Goal: Communication & Community: Answer question/provide support

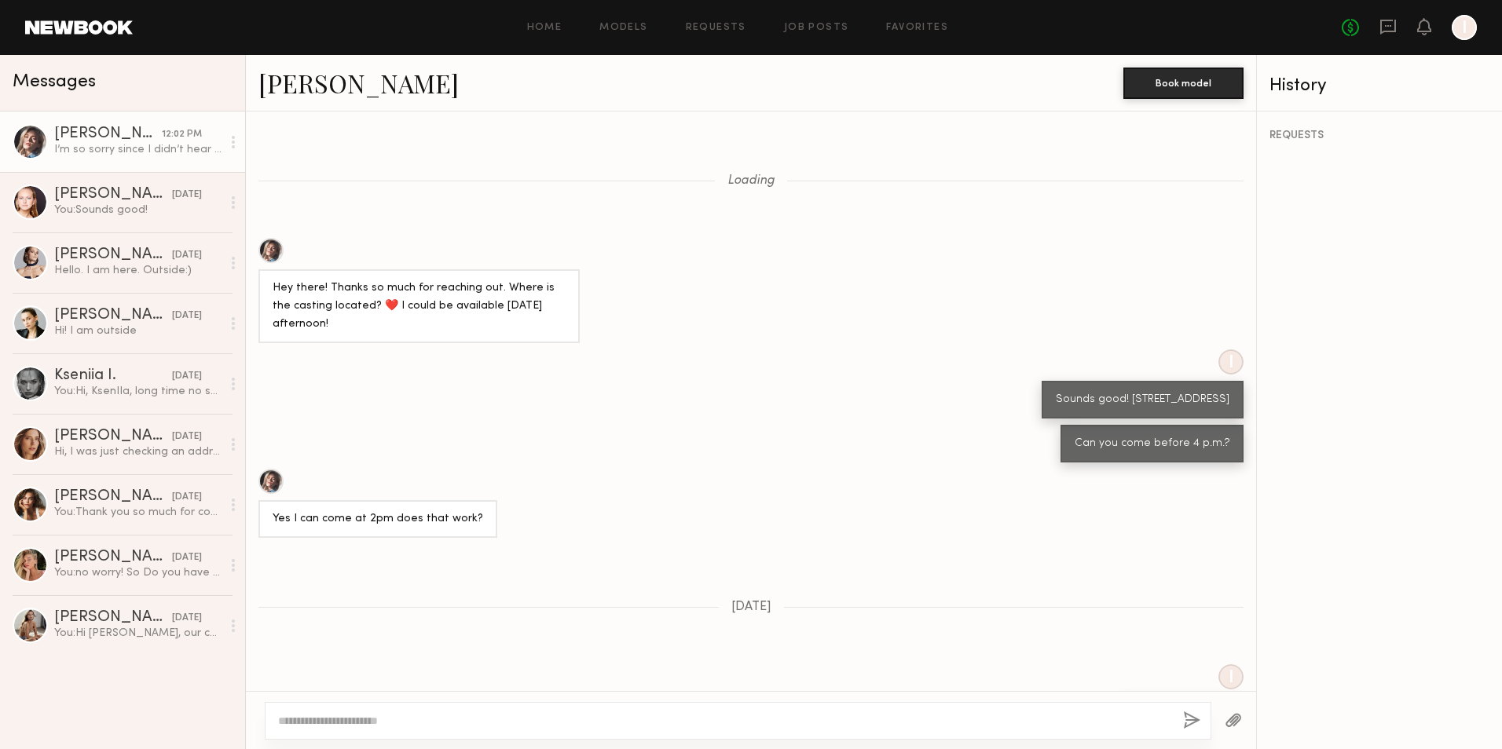
scroll to position [953, 0]
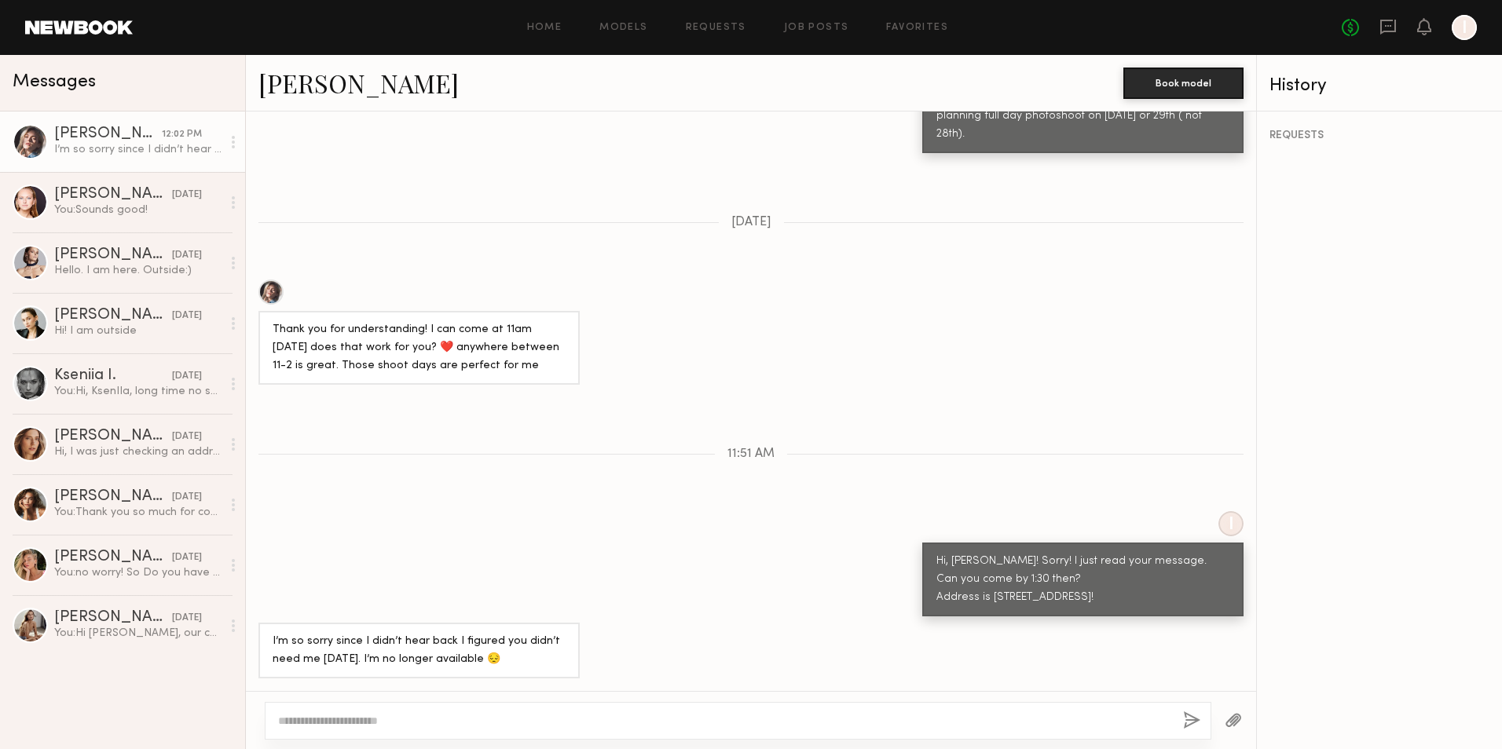
click at [539, 707] on div at bounding box center [738, 721] width 946 height 38
click at [531, 711] on div at bounding box center [738, 721] width 946 height 38
click at [516, 722] on textarea at bounding box center [724, 721] width 892 height 16
type textarea "*"
click at [779, 716] on textarea "***" at bounding box center [724, 721] width 892 height 16
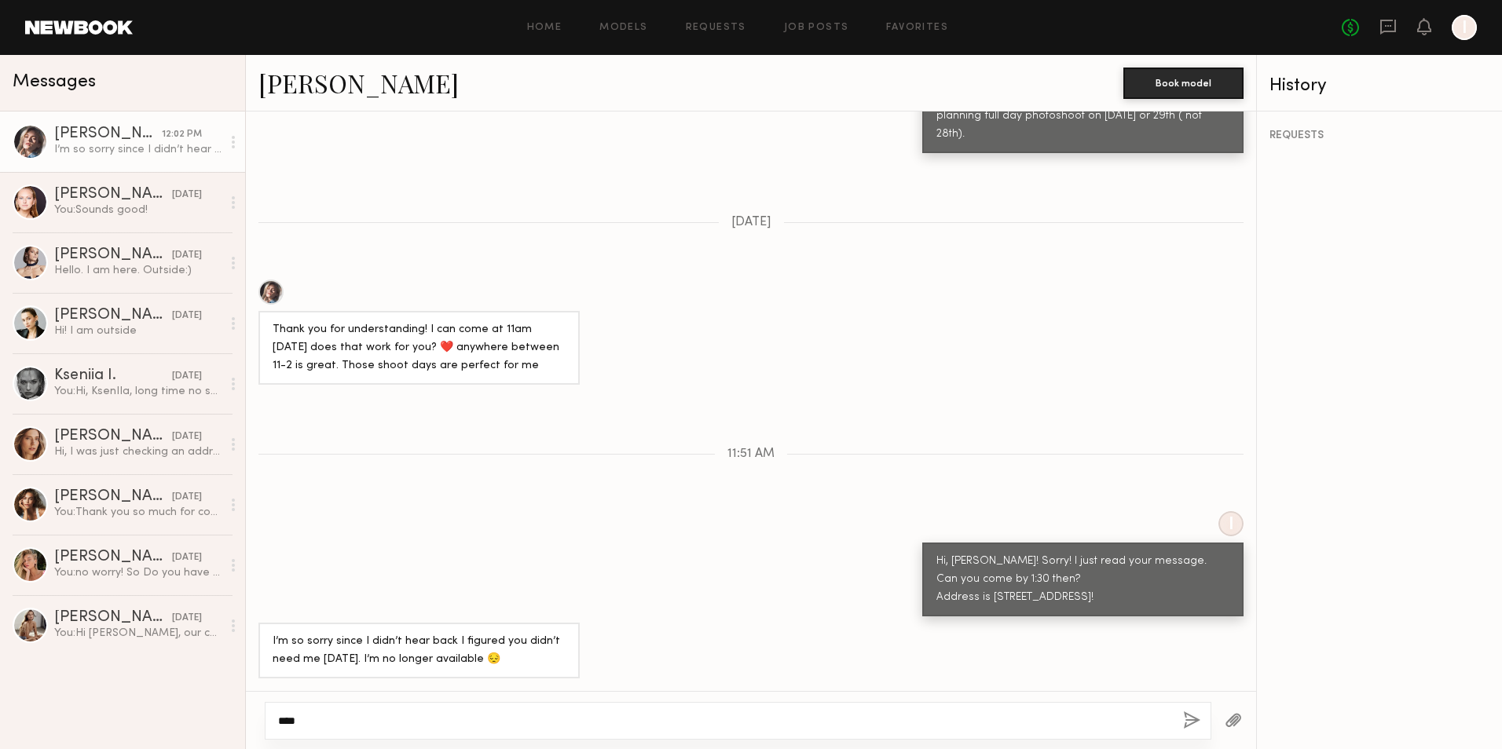
paste textarea "**********"
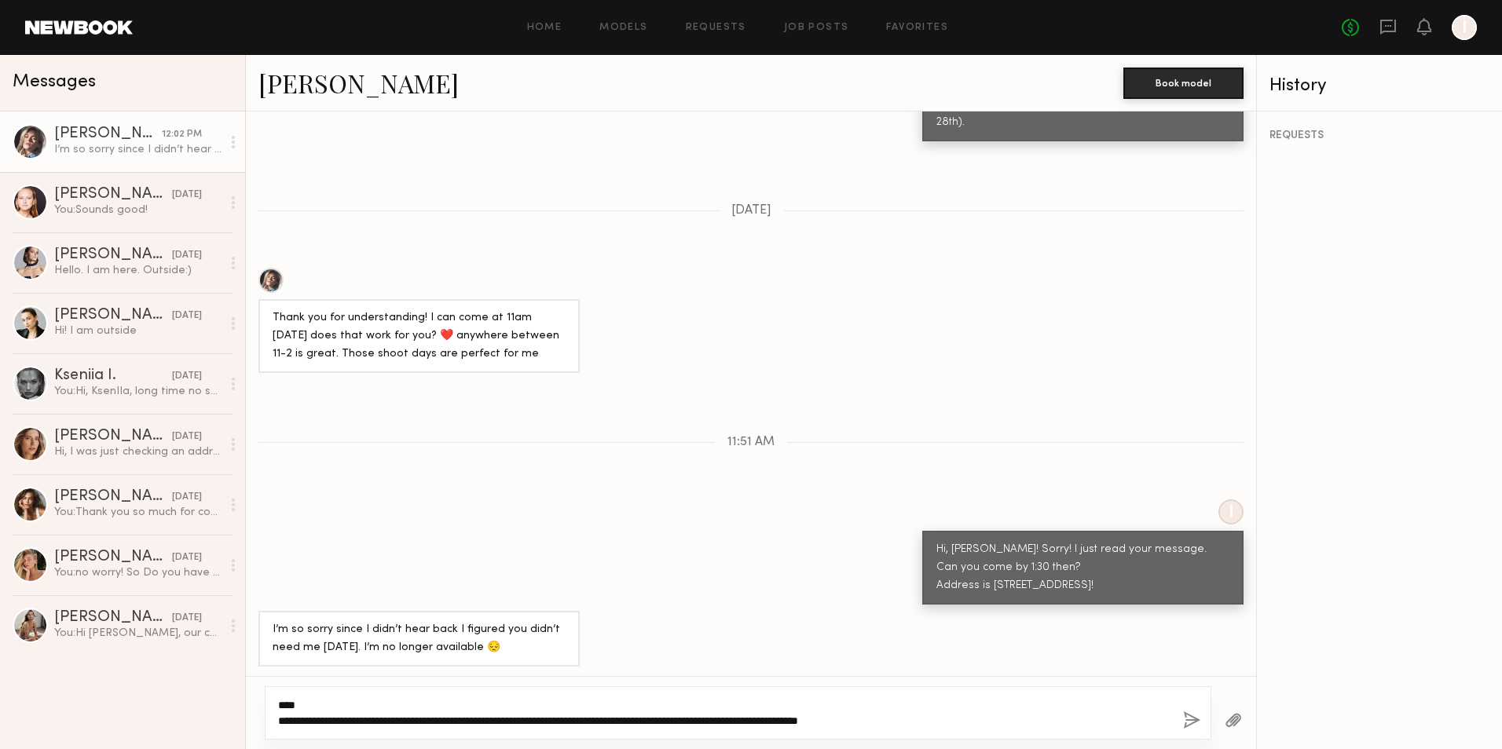
click at [335, 721] on textarea "**********" at bounding box center [724, 712] width 892 height 31
click at [327, 724] on textarea "**********" at bounding box center [724, 712] width 892 height 31
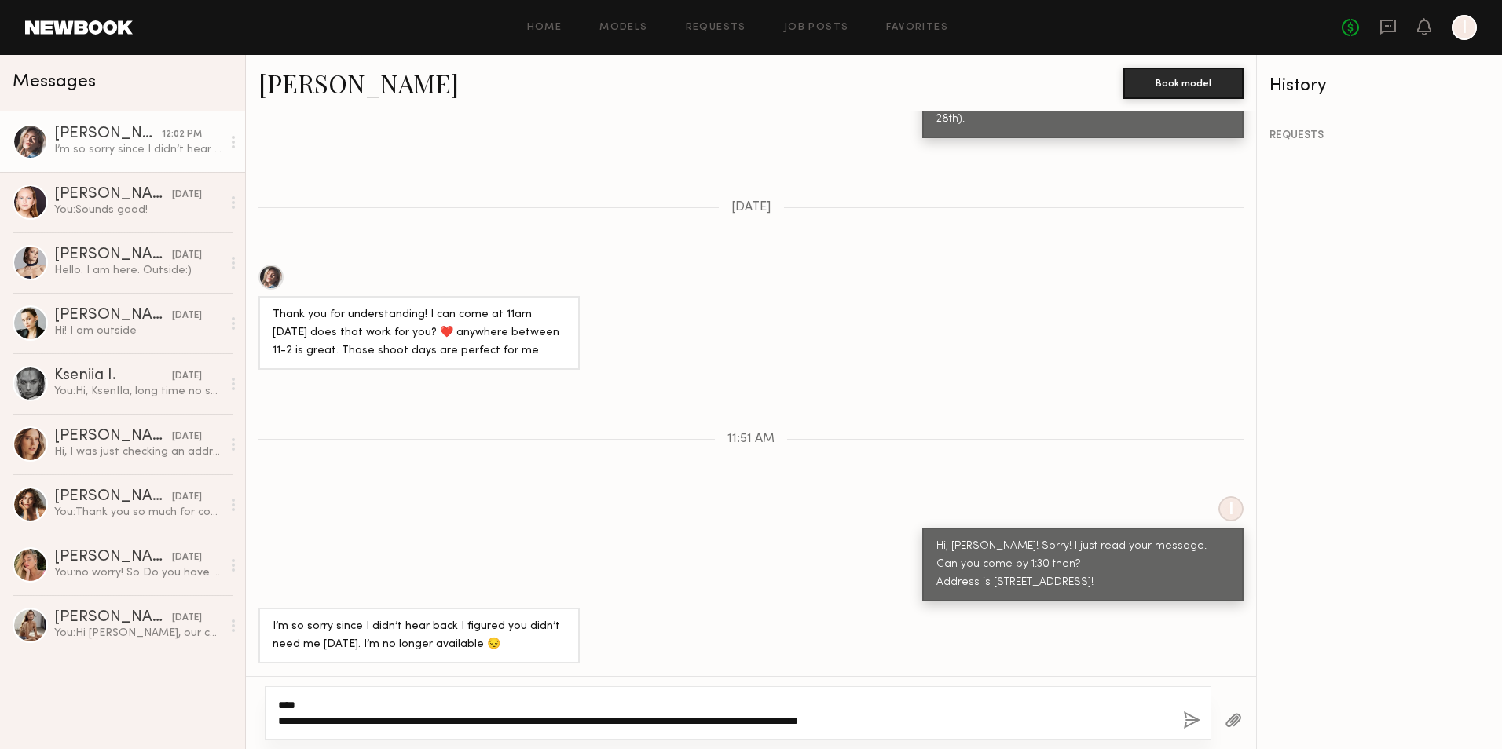
click at [784, 727] on textarea "**********" at bounding box center [724, 712] width 892 height 31
click at [790, 720] on textarea "**********" at bounding box center [724, 712] width 892 height 31
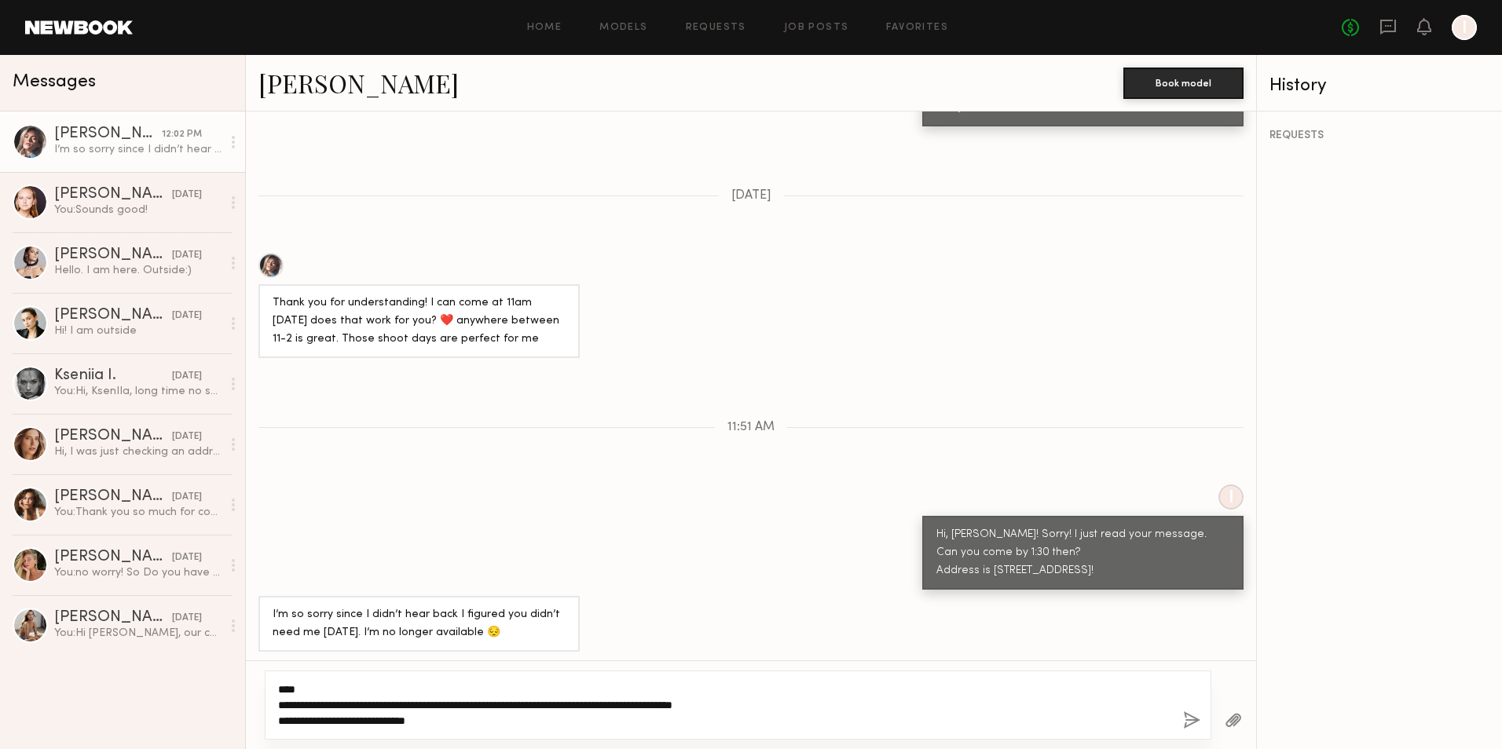
type textarea "**********"
click at [1183, 721] on button "button" at bounding box center [1191, 722] width 17 height 20
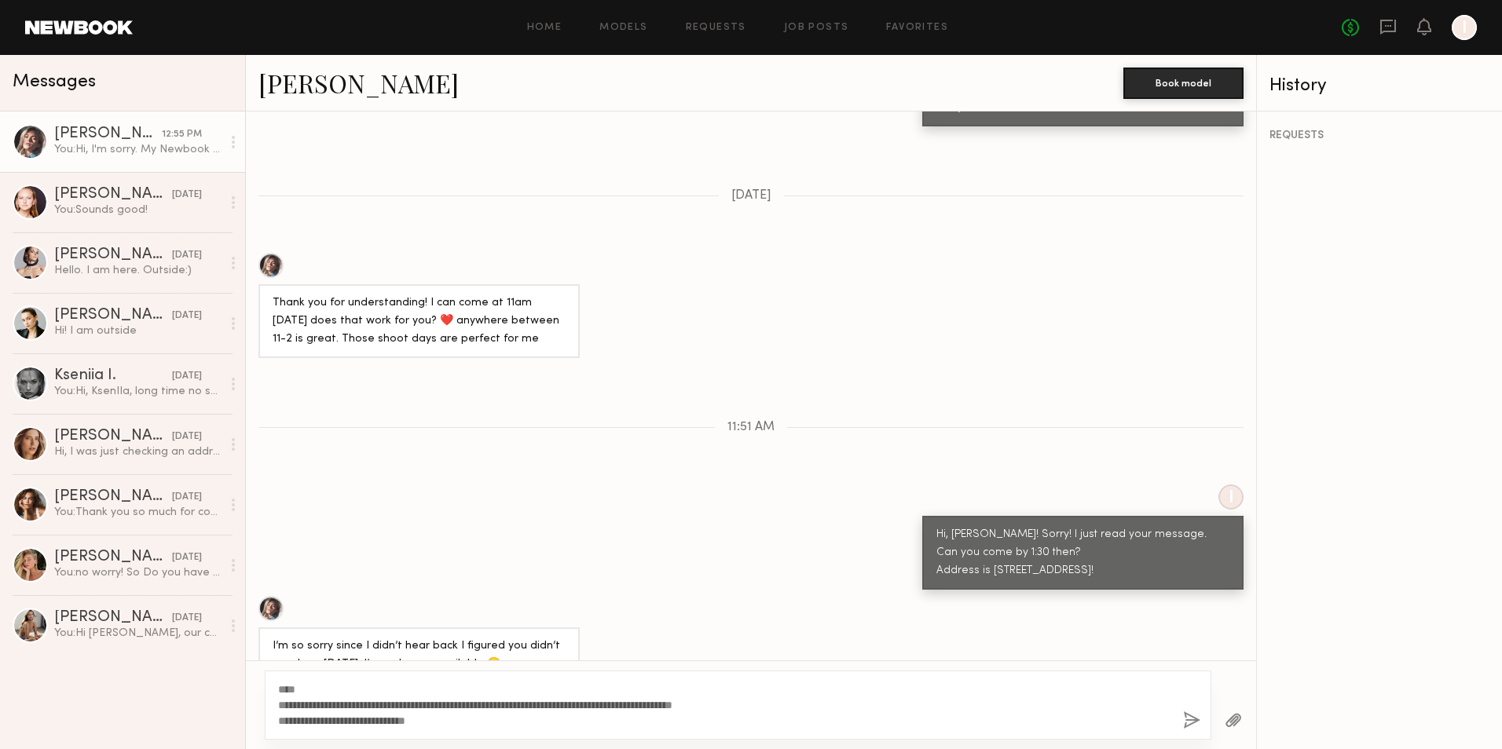
scroll to position [1205, 0]
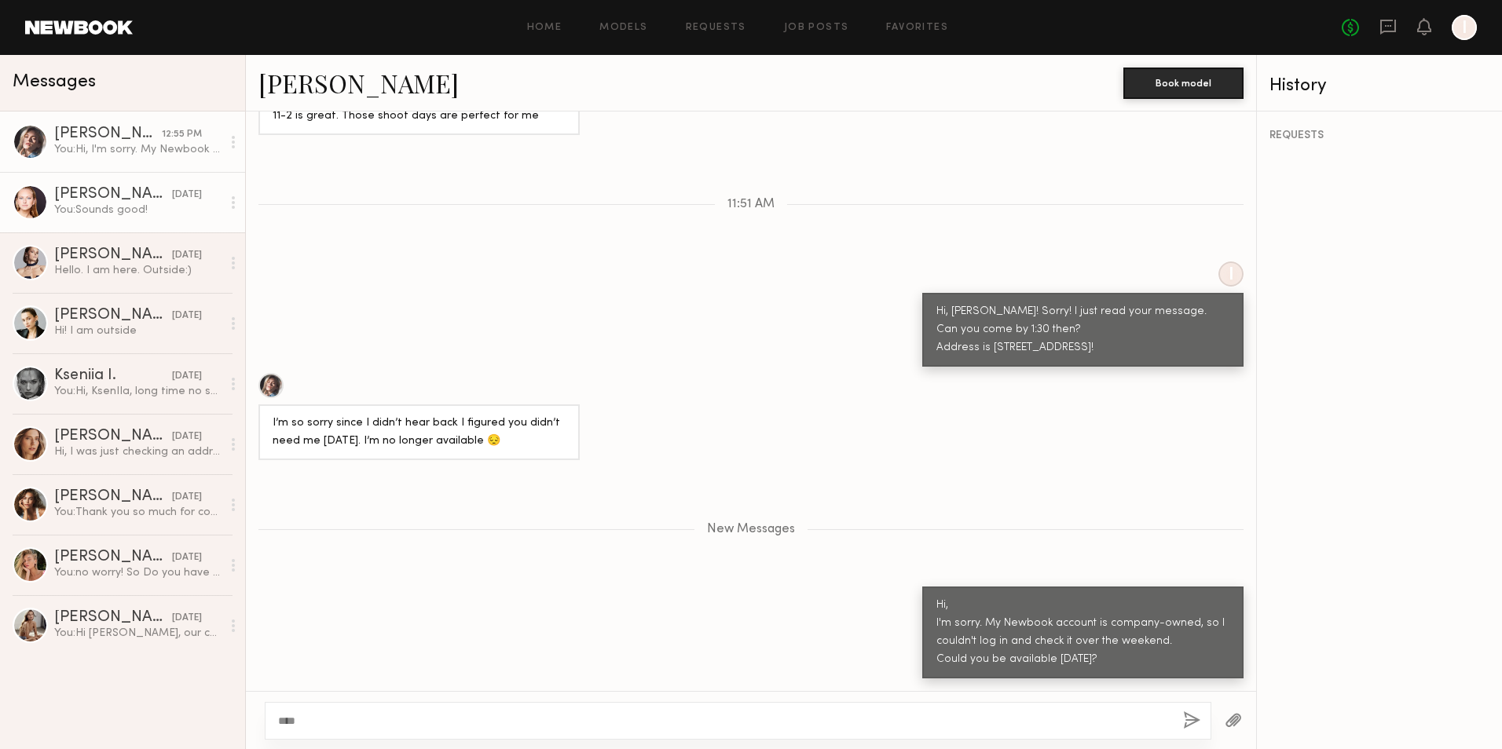
click at [126, 192] on div "[PERSON_NAME]" at bounding box center [113, 195] width 118 height 16
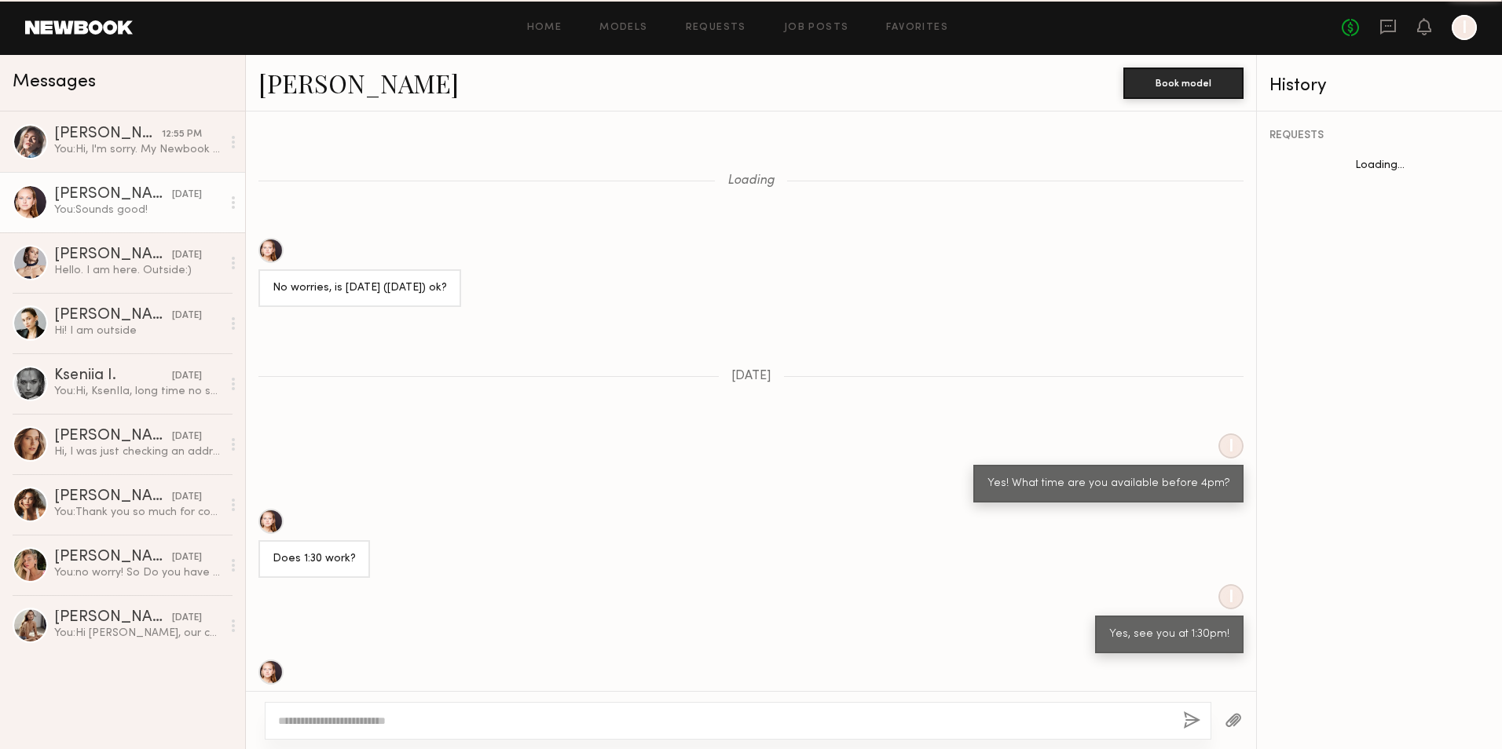
scroll to position [338, 0]
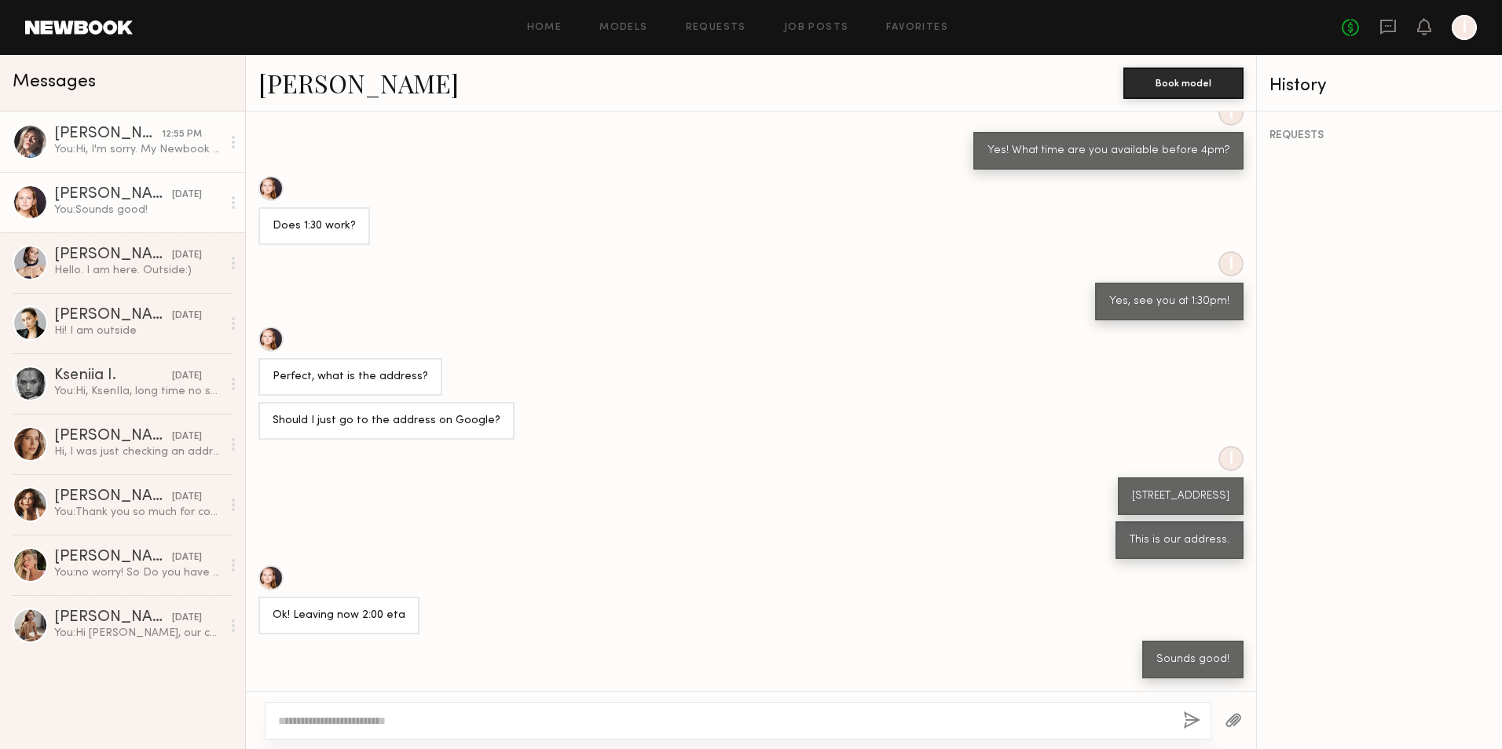
click at [150, 126] on div "[PERSON_NAME]" at bounding box center [108, 134] width 108 height 16
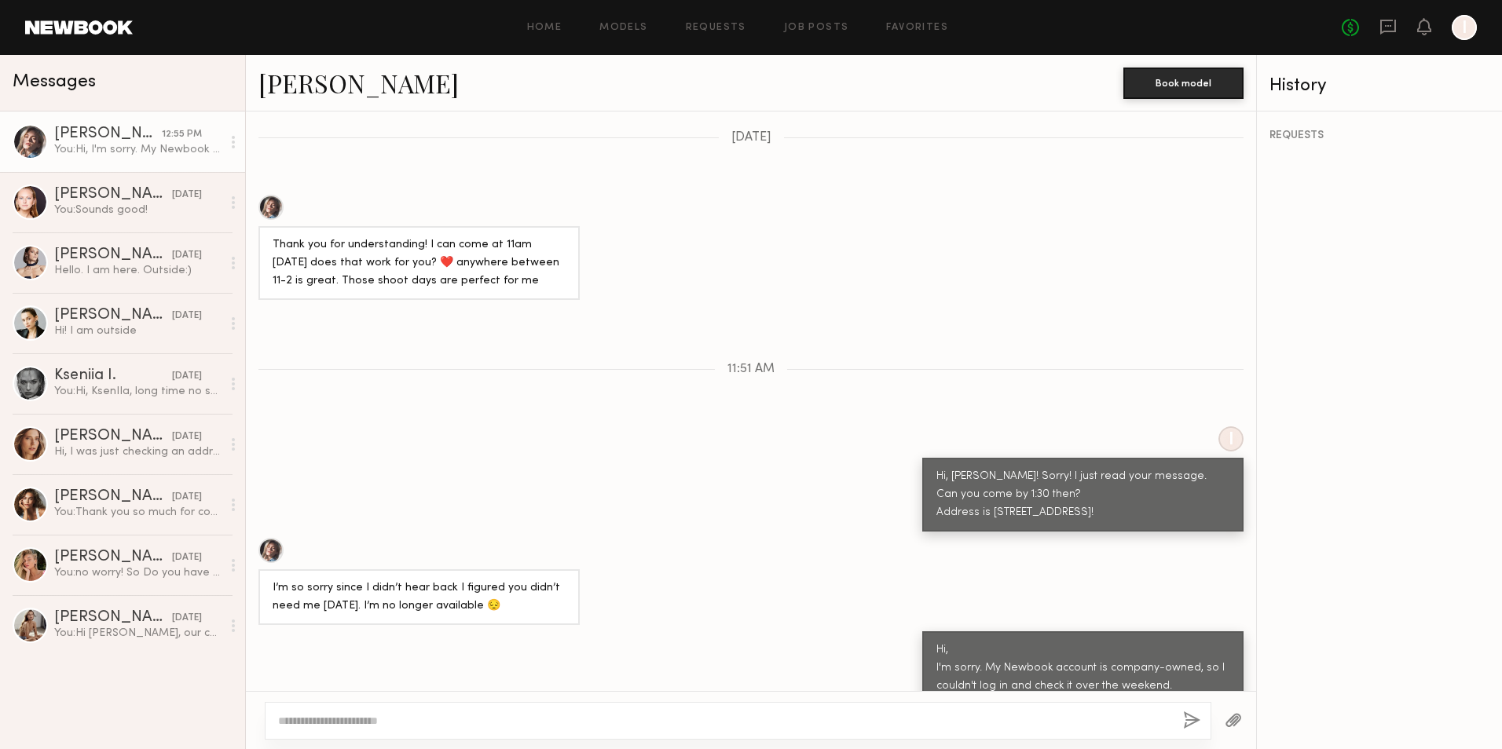
scroll to position [1082, 0]
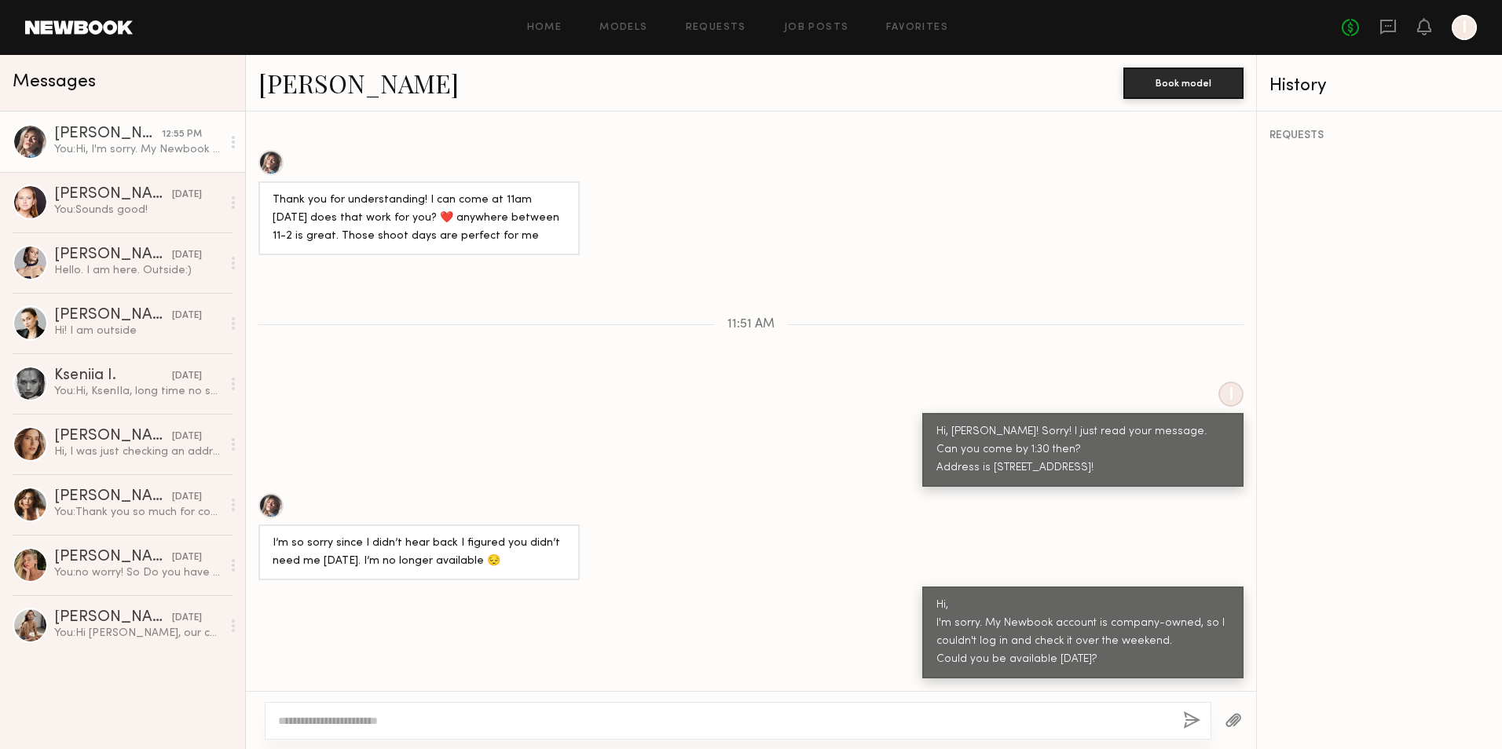
drag, startPoint x: 1019, startPoint y: 258, endPoint x: 1189, endPoint y: 679, distance: 454.2
click at [1189, 679] on div "Loading Hey there! Thanks so much for reaching out. Where is the casting locate…" at bounding box center [751, 402] width 1010 height 580
click at [1019, 268] on div "Loading Hey there! Thanks so much for reaching out. Where is the casting locate…" at bounding box center [751, 402] width 1010 height 580
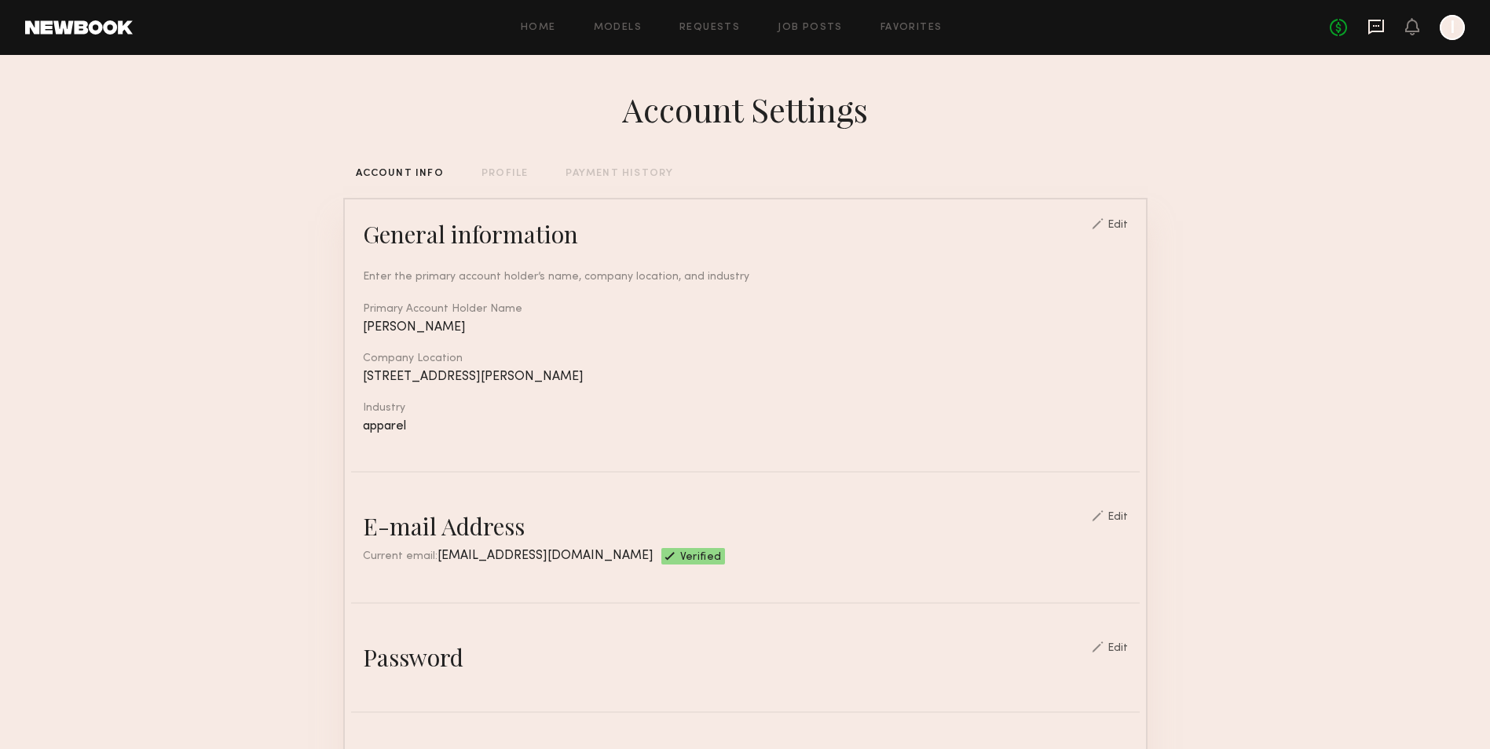
click at [1377, 24] on icon at bounding box center [1375, 26] width 17 height 17
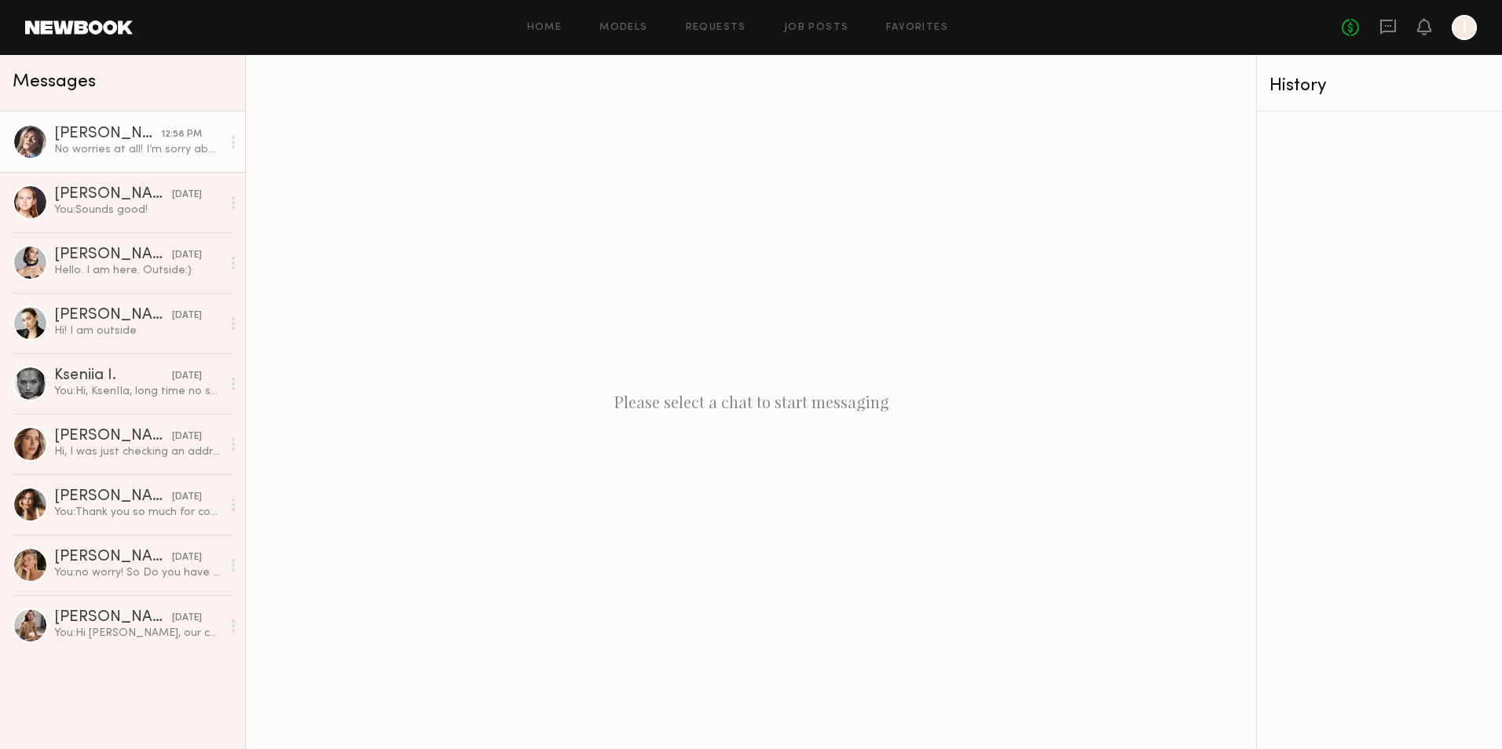
click at [76, 136] on div "[PERSON_NAME]" at bounding box center [107, 134] width 107 height 16
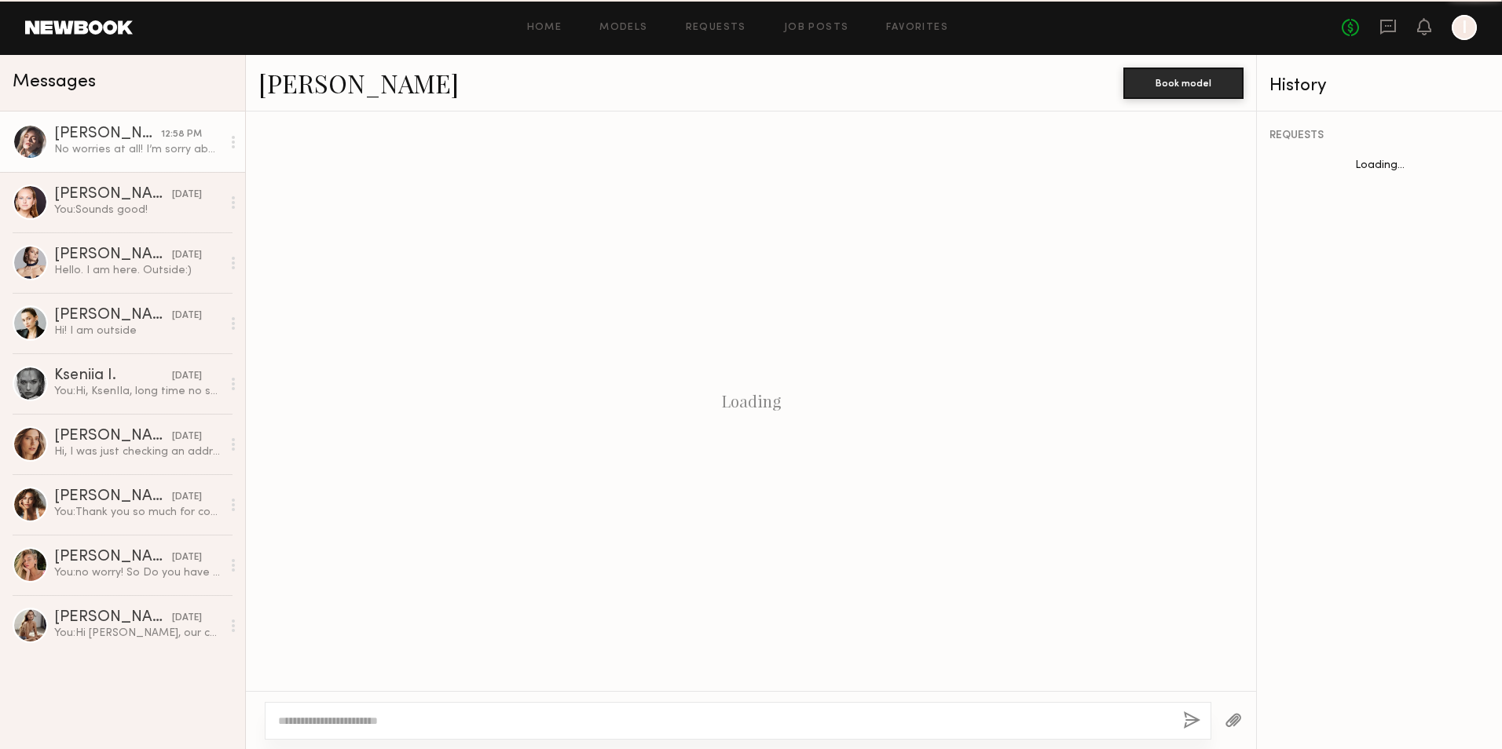
scroll to position [1020, 0]
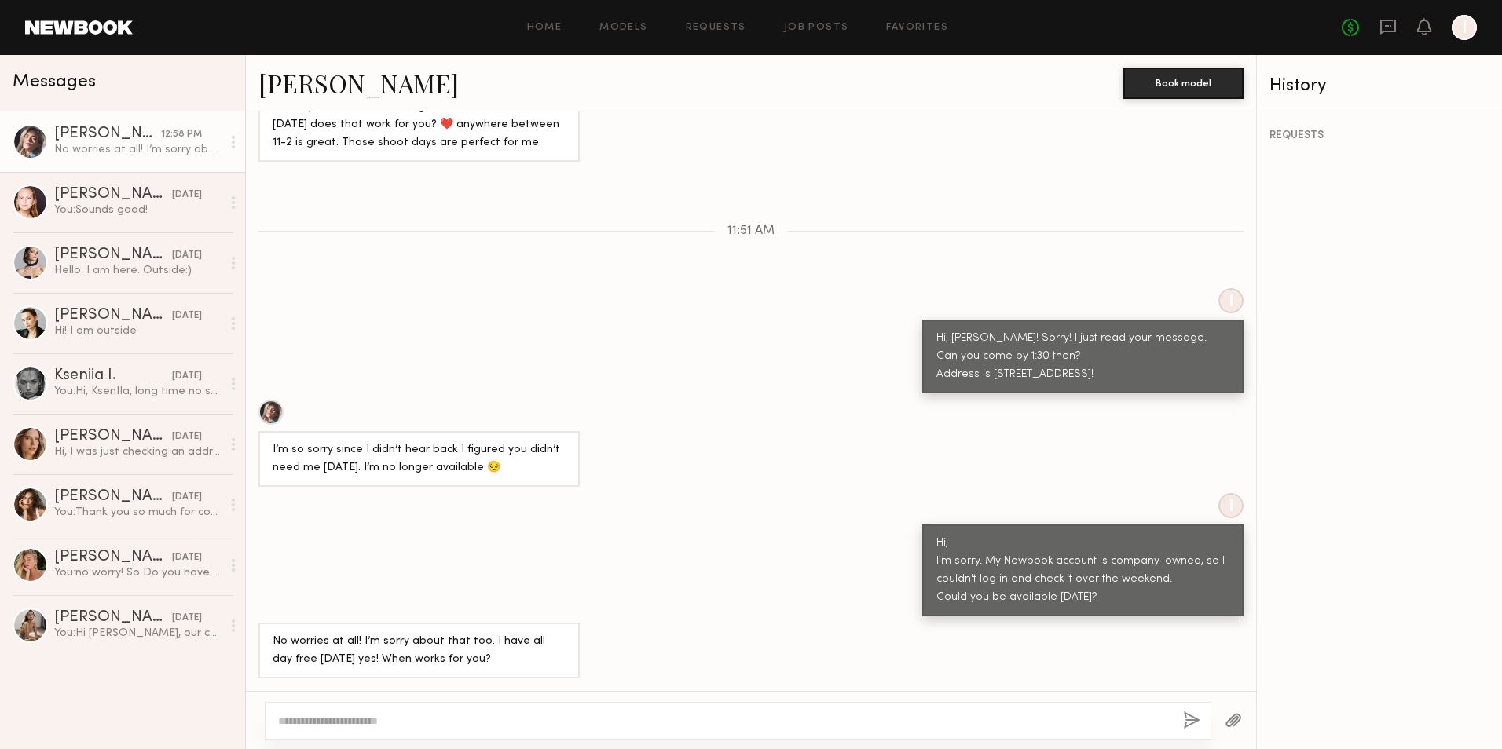
click at [407, 720] on textarea at bounding box center [724, 721] width 892 height 16
drag, startPoint x: 485, startPoint y: 661, endPoint x: 255, endPoint y: 632, distance: 231.9
click at [255, 632] on div "No worries at all! I’m sorry about that too. I have all day free tomorrow yes! …" at bounding box center [751, 651] width 1010 height 56
click at [508, 668] on div "No worries at all! I’m sorry about that too. I have all day free tomorrow yes! …" at bounding box center [419, 651] width 293 height 36
click at [436, 706] on div at bounding box center [738, 721] width 946 height 38
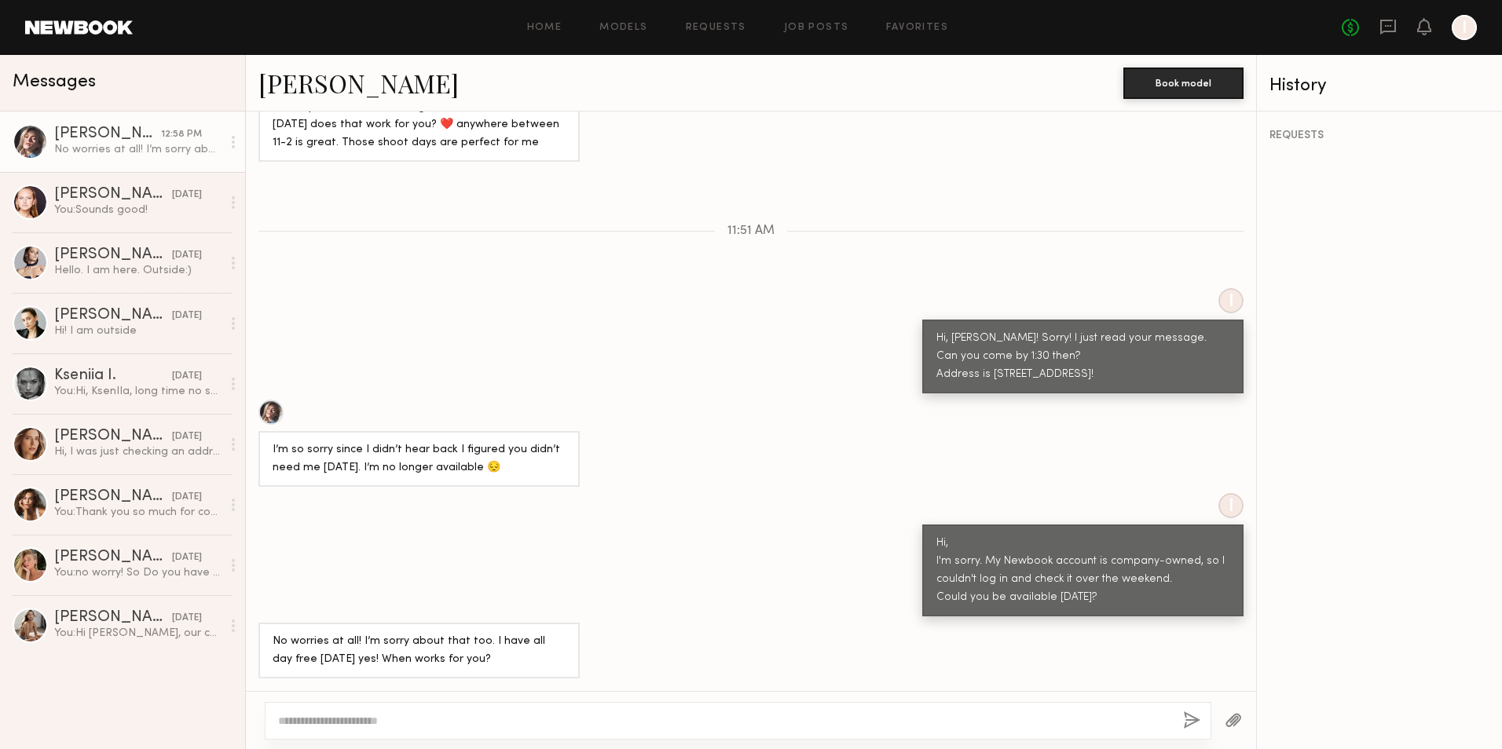
click at [428, 714] on textarea at bounding box center [724, 721] width 892 height 16
type textarea "*"
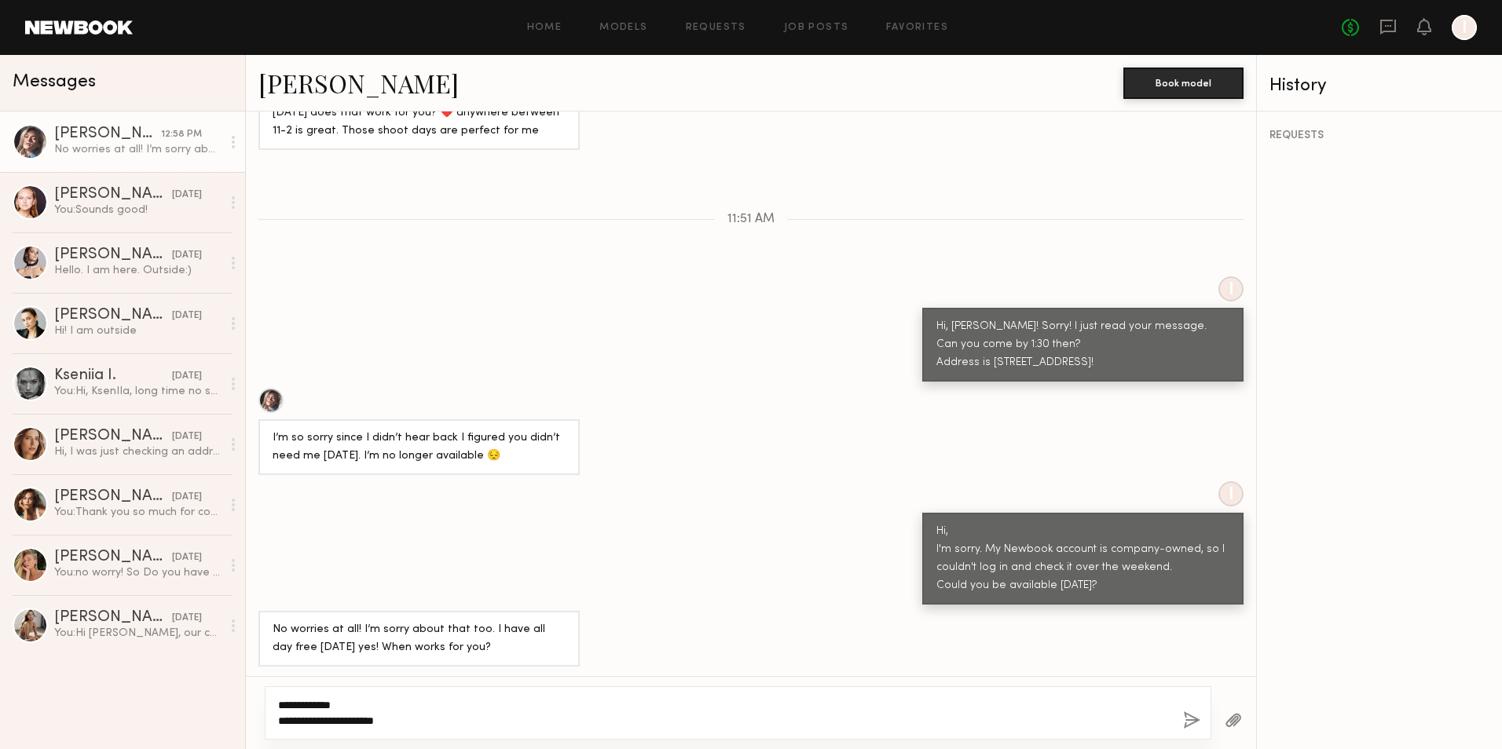
click at [428, 714] on textarea "**********" at bounding box center [724, 712] width 892 height 31
type textarea "**********"
click at [1191, 713] on button "button" at bounding box center [1191, 722] width 17 height 20
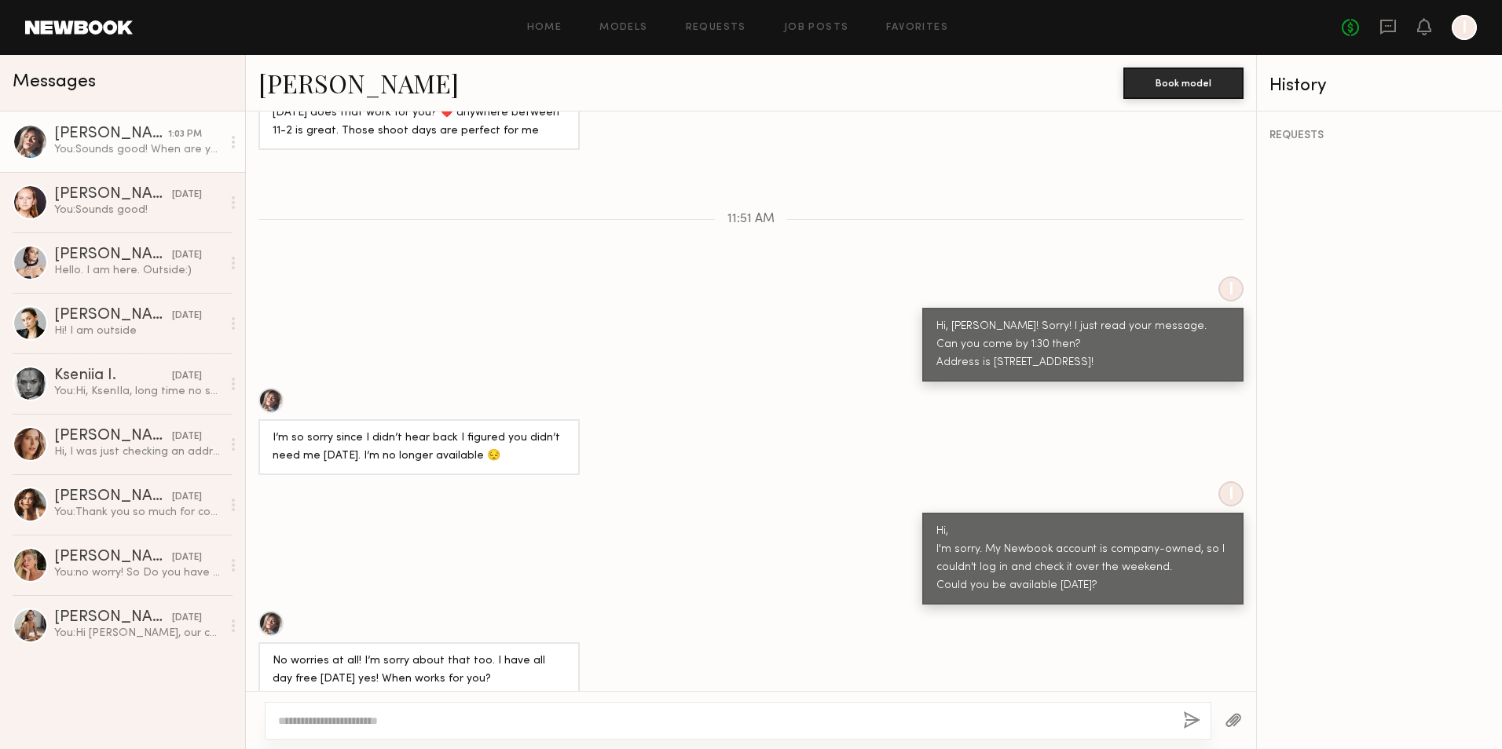
scroll to position [1236, 0]
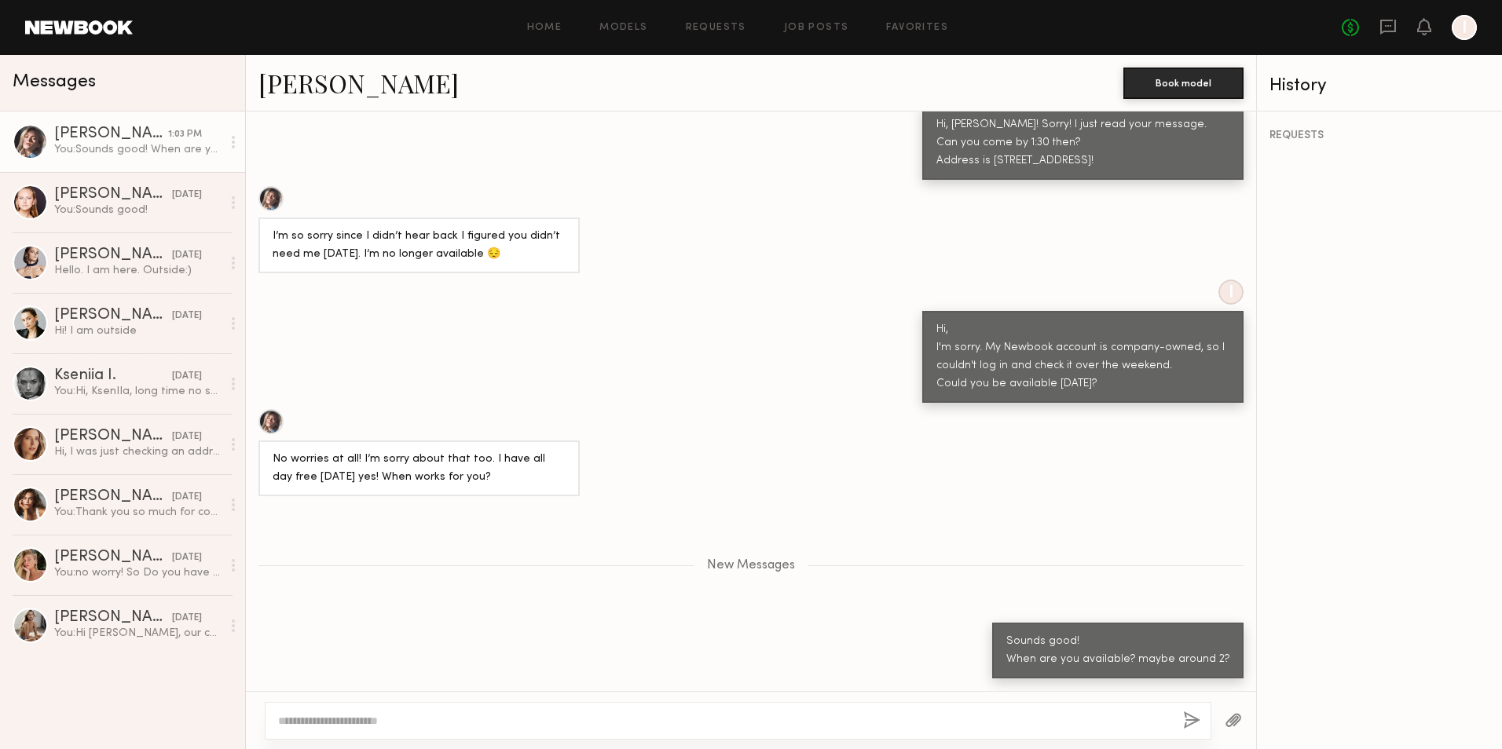
click at [147, 142] on div "[PERSON_NAME]" at bounding box center [111, 134] width 114 height 16
click at [134, 203] on div "[PERSON_NAME]" at bounding box center [113, 195] width 118 height 16
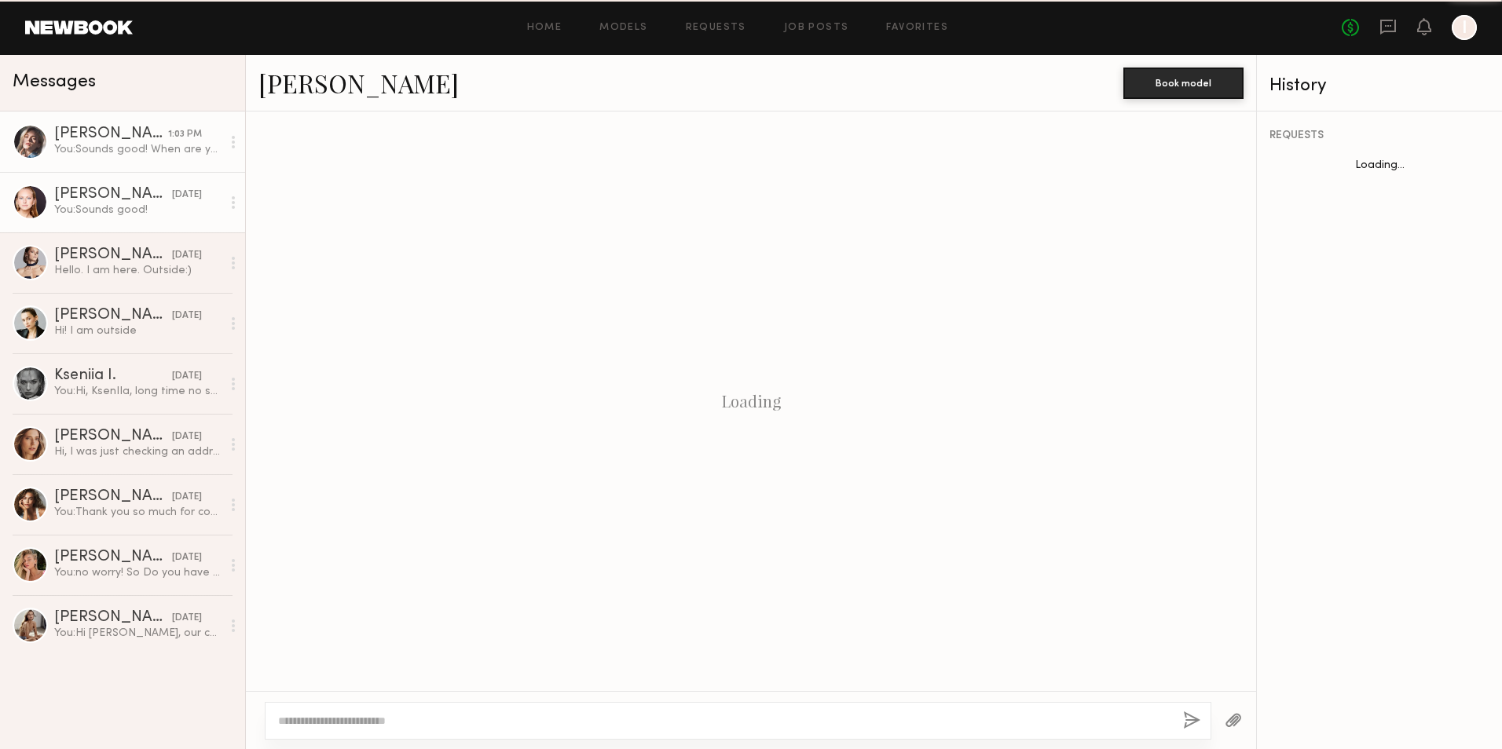
scroll to position [338, 0]
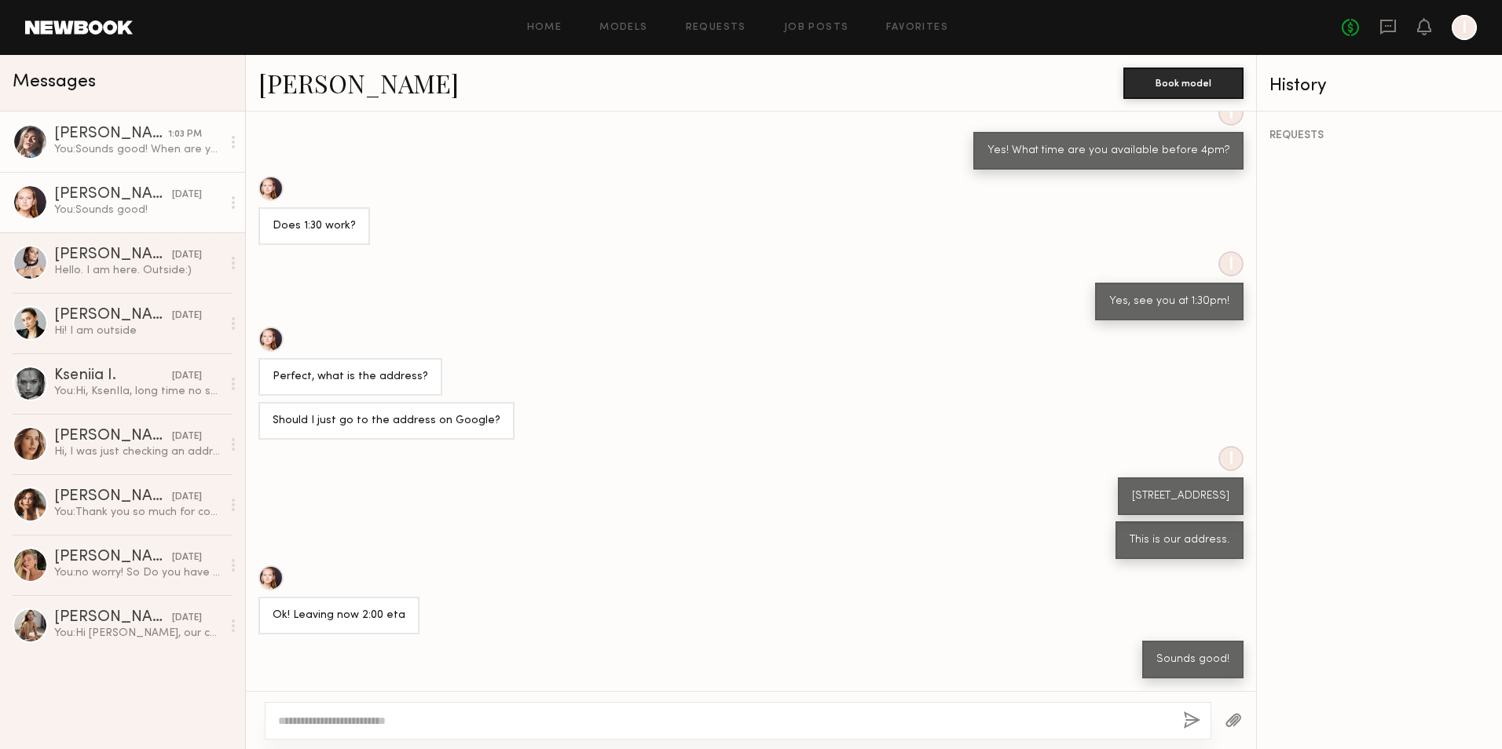
click at [129, 152] on div "You: Sounds good! When are you available? maybe around 2?" at bounding box center [137, 149] width 167 height 15
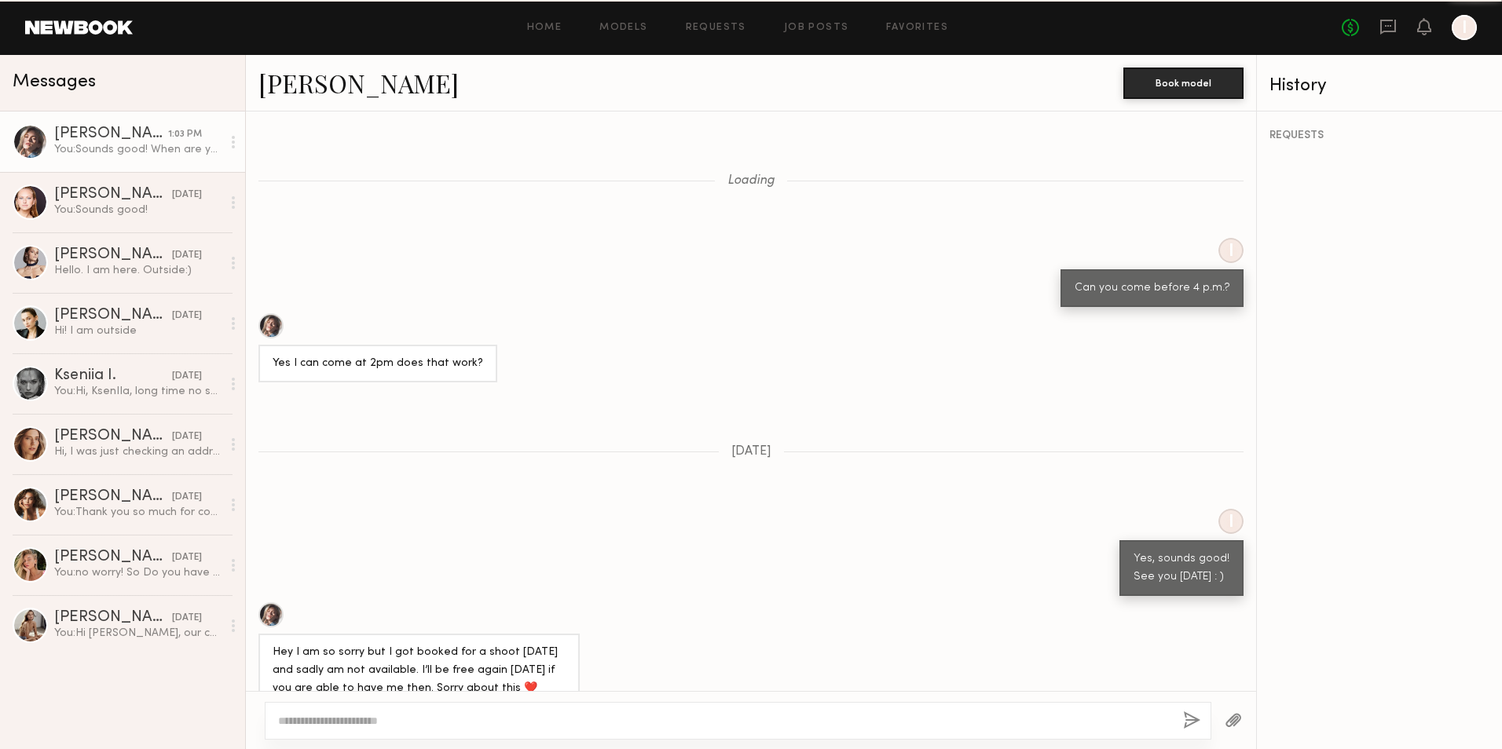
scroll to position [1114, 0]
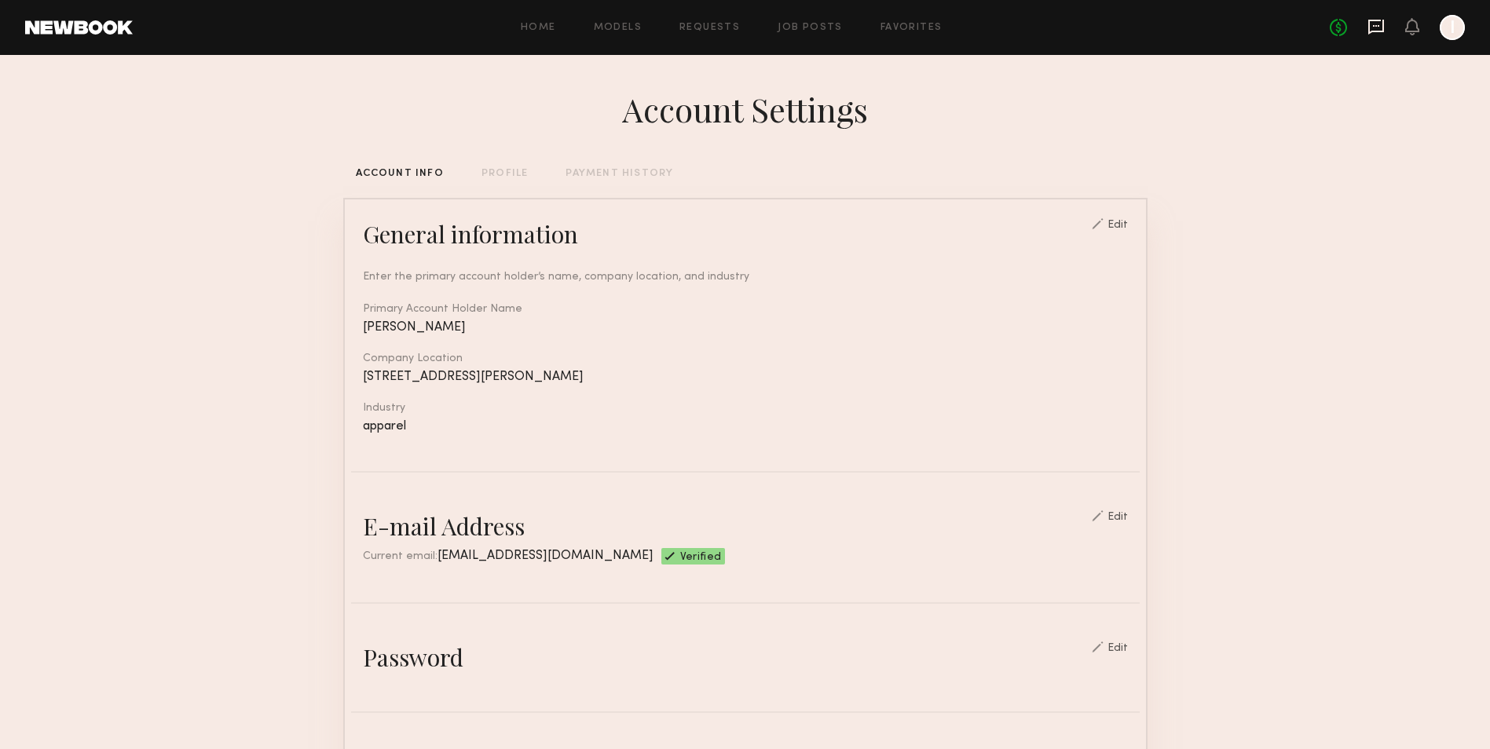
click at [1381, 29] on icon at bounding box center [1375, 26] width 17 height 17
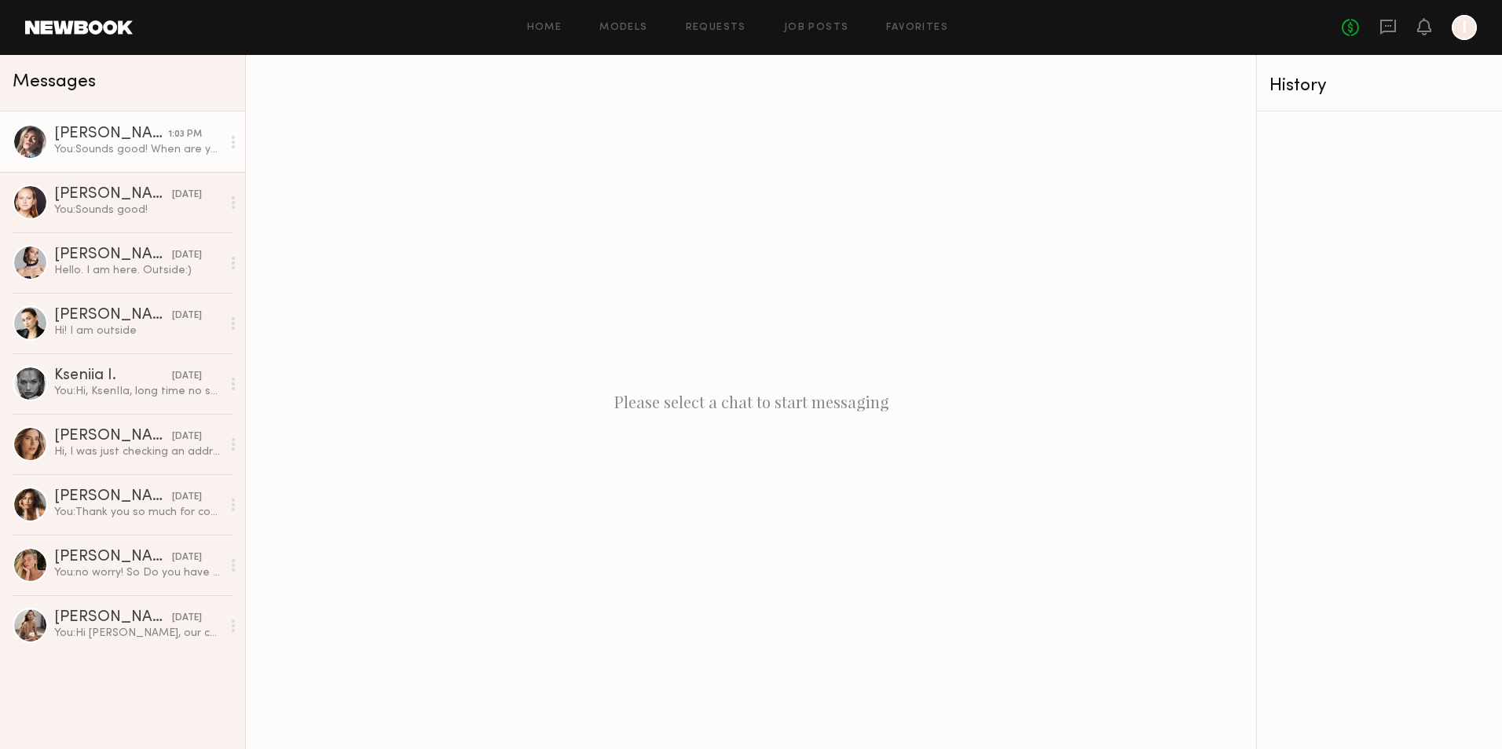
click at [149, 151] on div "You: Sounds good! When are you available? maybe around 2?" at bounding box center [137, 149] width 167 height 15
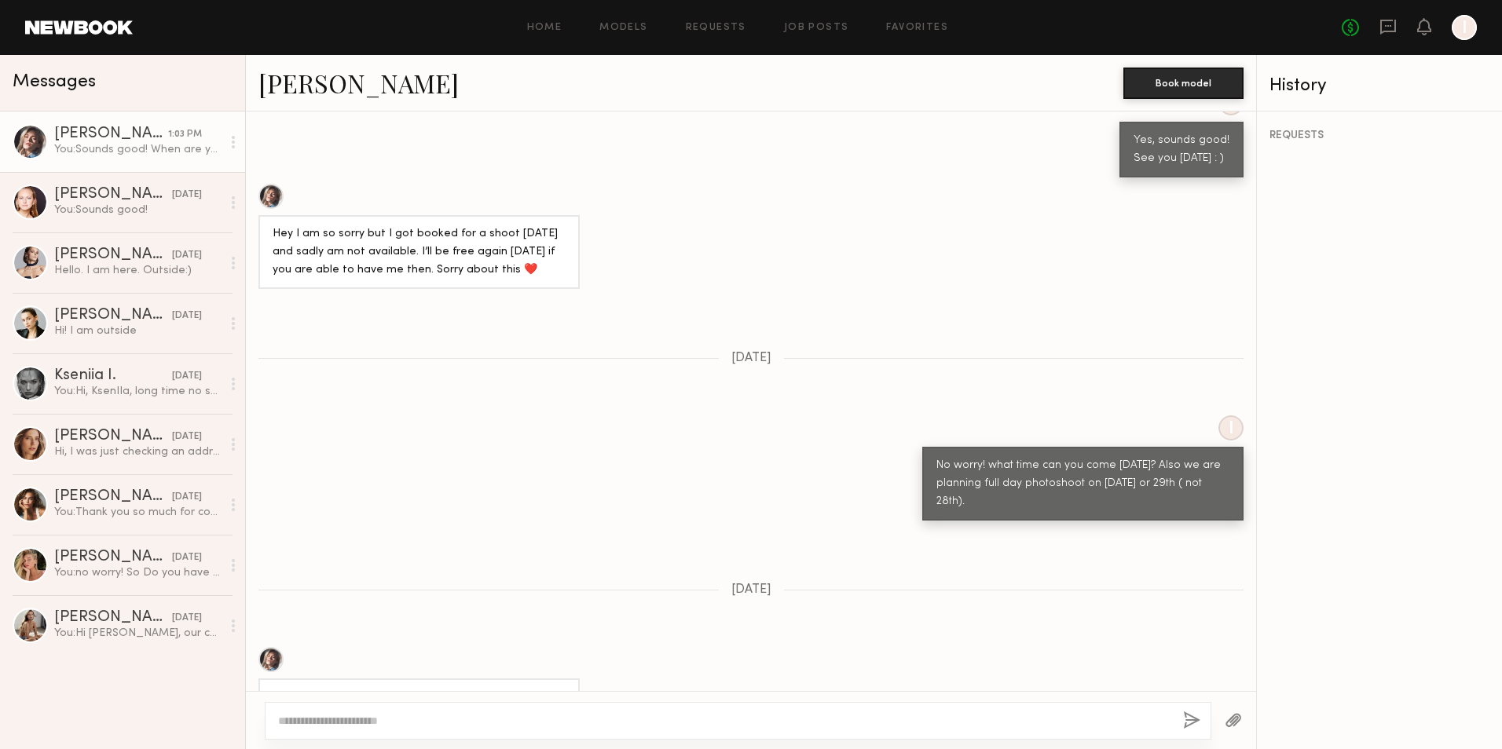
scroll to position [174, 0]
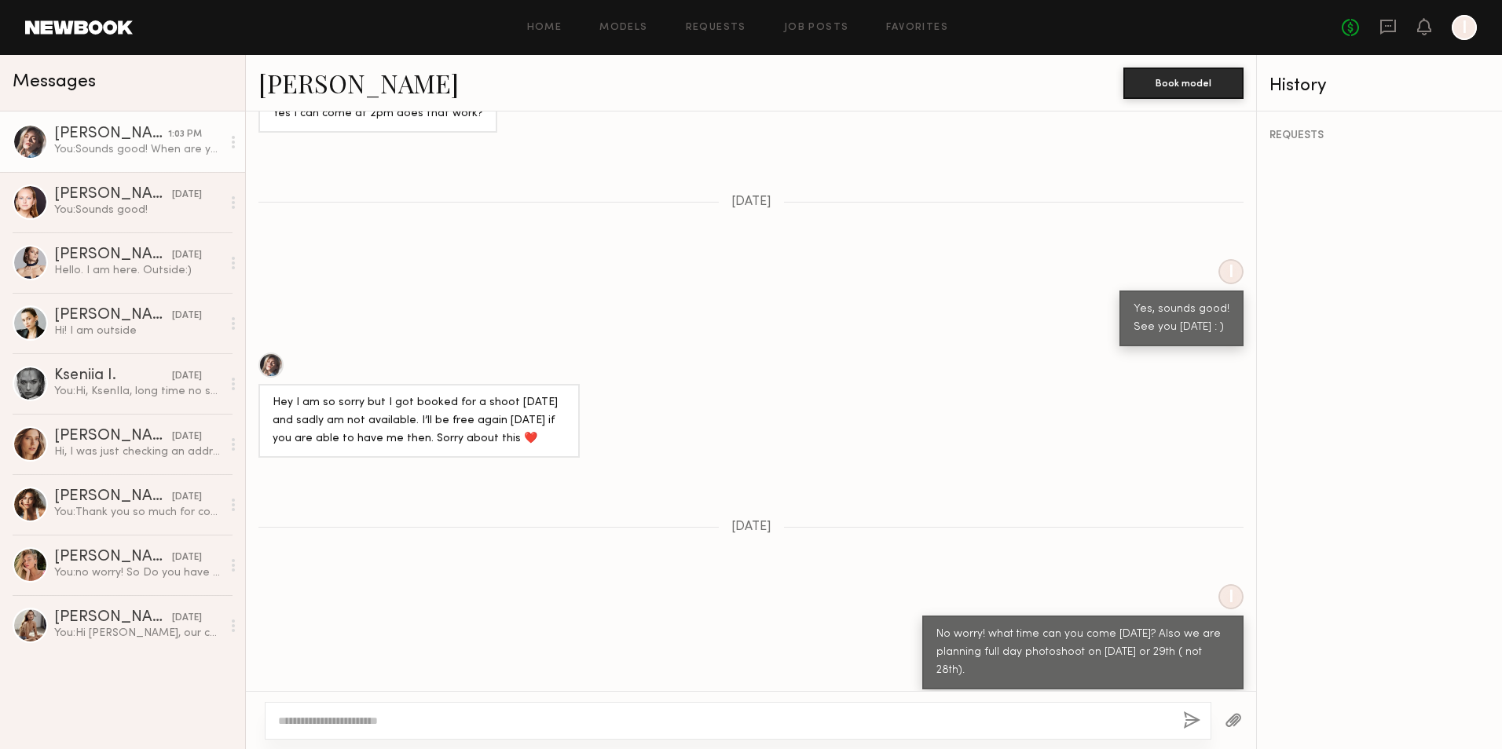
click at [662, 574] on div "Loading Yes I can come at 2pm does that work? 08/06/2025 I Yes, sounds good! Se…" at bounding box center [751, 402] width 1010 height 580
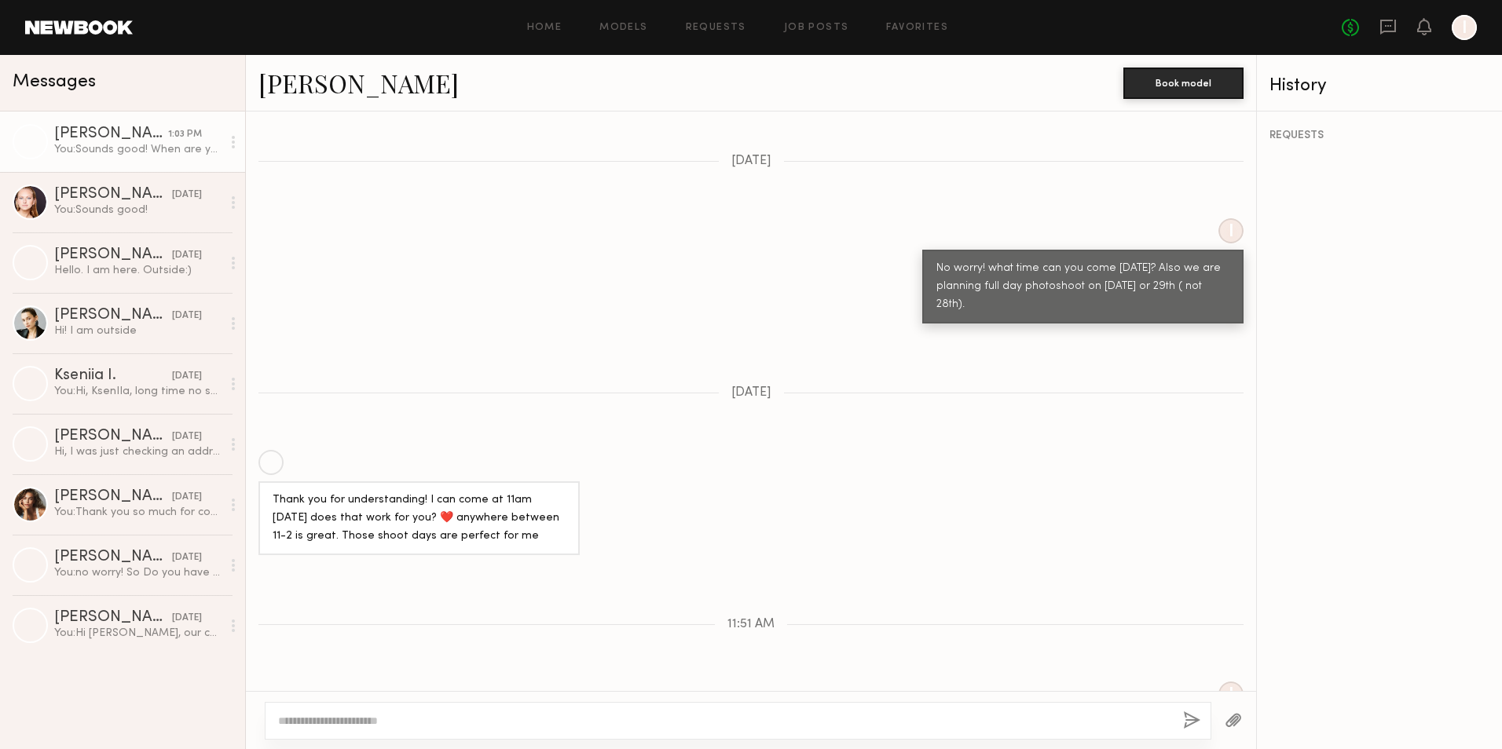
scroll to position [1539, 0]
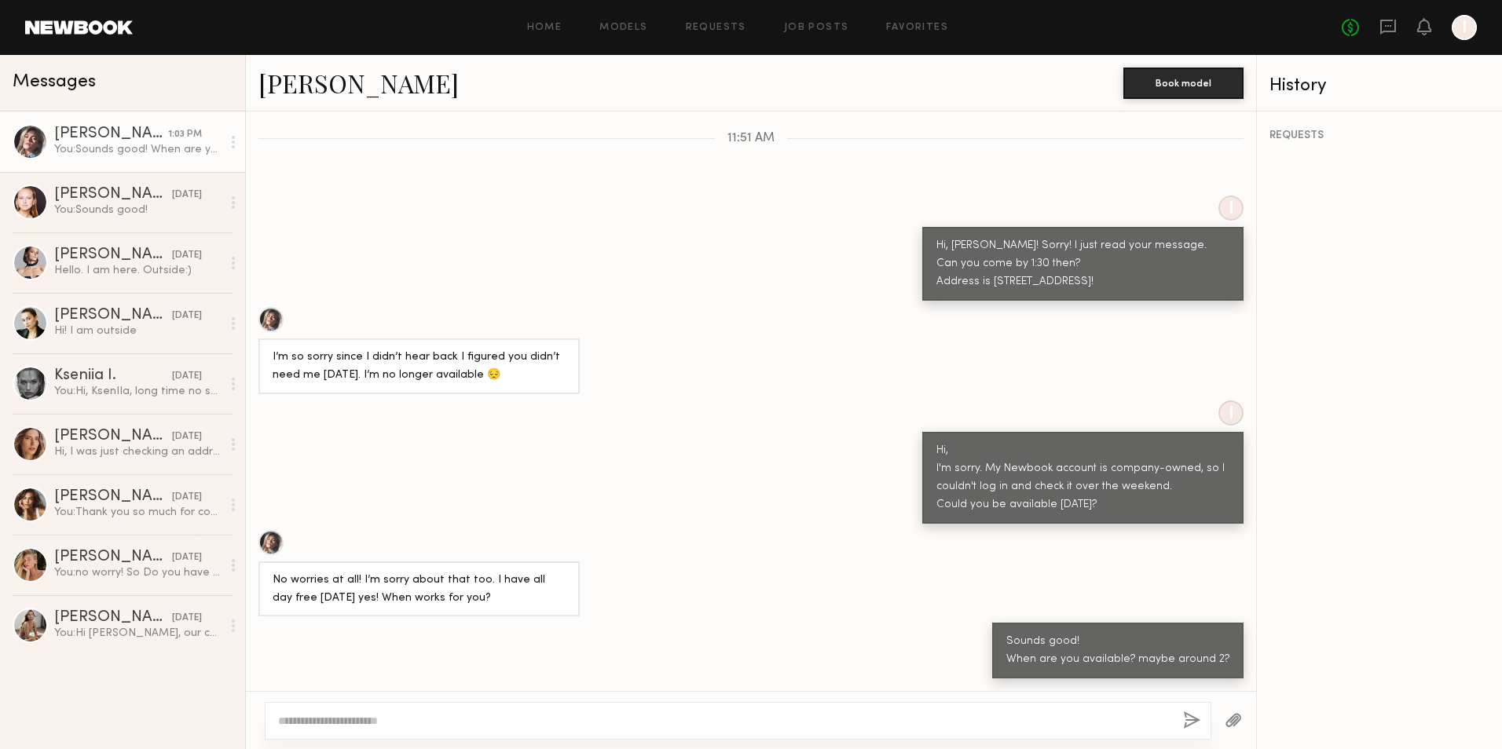
click at [819, 383] on div "I’m so sorry since I didn’t hear back I figured you didn’t need me [DATE]. I’m …" at bounding box center [751, 350] width 1010 height 87
